Goal: Go to known website: Access a specific website the user already knows

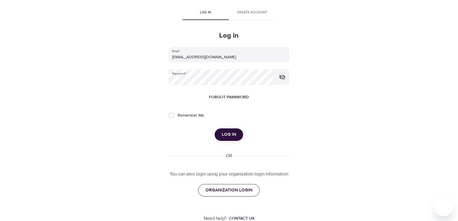
scroll to position [35, 0]
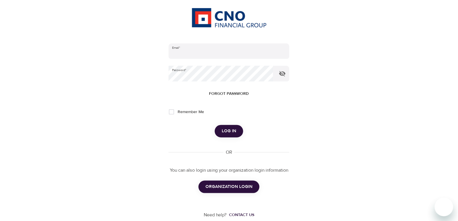
scroll to position [76, 0]
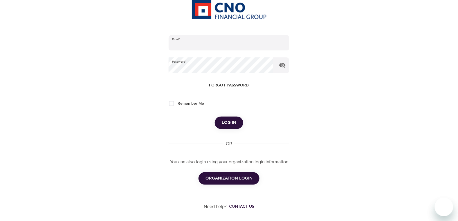
type input "[EMAIL_ADDRESS][DOMAIN_NAME]"
click at [249, 182] on button "ORGANIZATION LOGIN" at bounding box center [229, 178] width 61 height 12
